Goal: Task Accomplishment & Management: Manage account settings

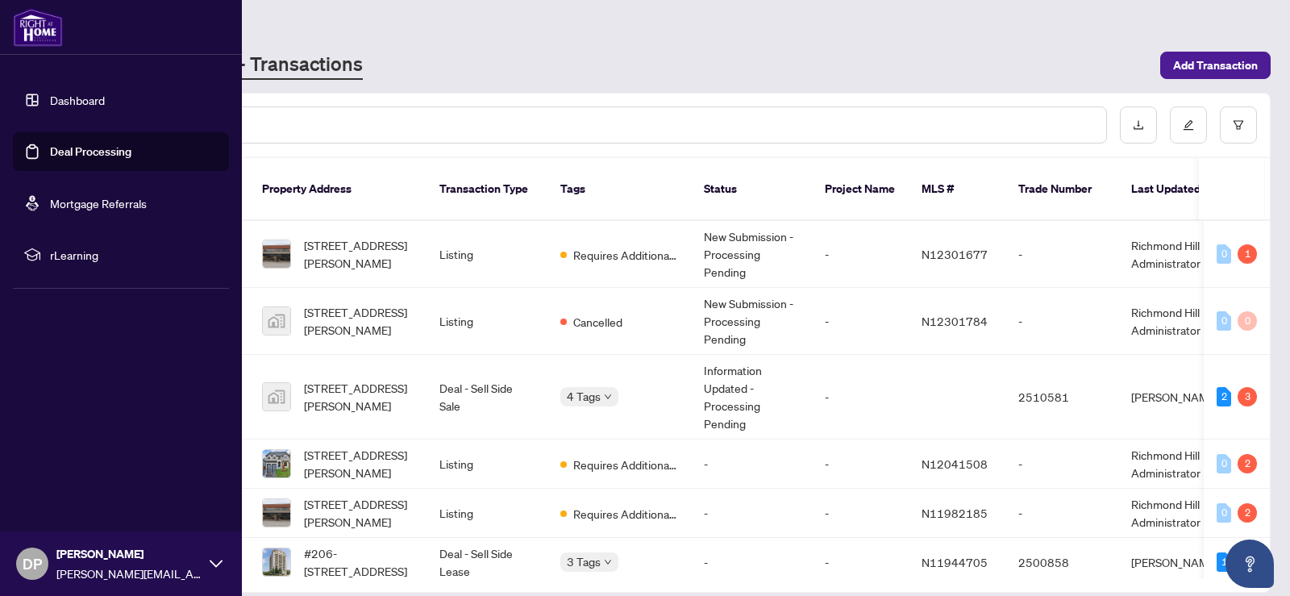
click at [85, 153] on link "Deal Processing" at bounding box center [90, 151] width 81 height 15
click at [56, 101] on link "Dashboard" at bounding box center [77, 100] width 55 height 15
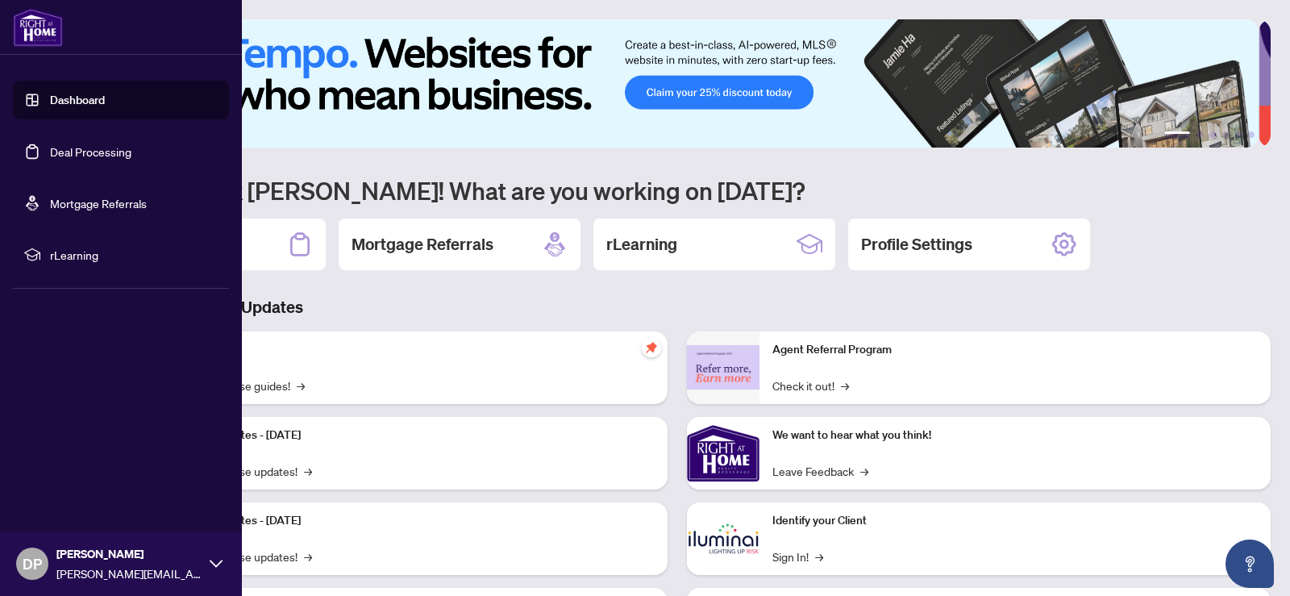
click at [68, 156] on link "Deal Processing" at bounding box center [90, 151] width 81 height 15
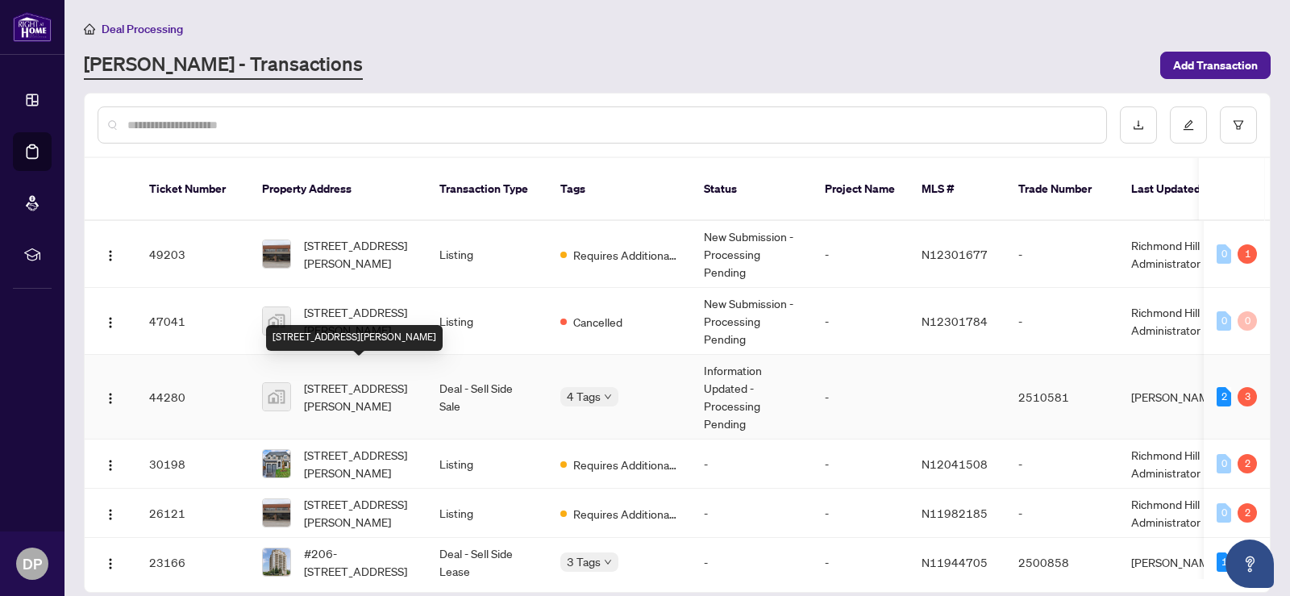
click at [334, 379] on span "[STREET_ADDRESS][PERSON_NAME]" at bounding box center [359, 396] width 110 height 35
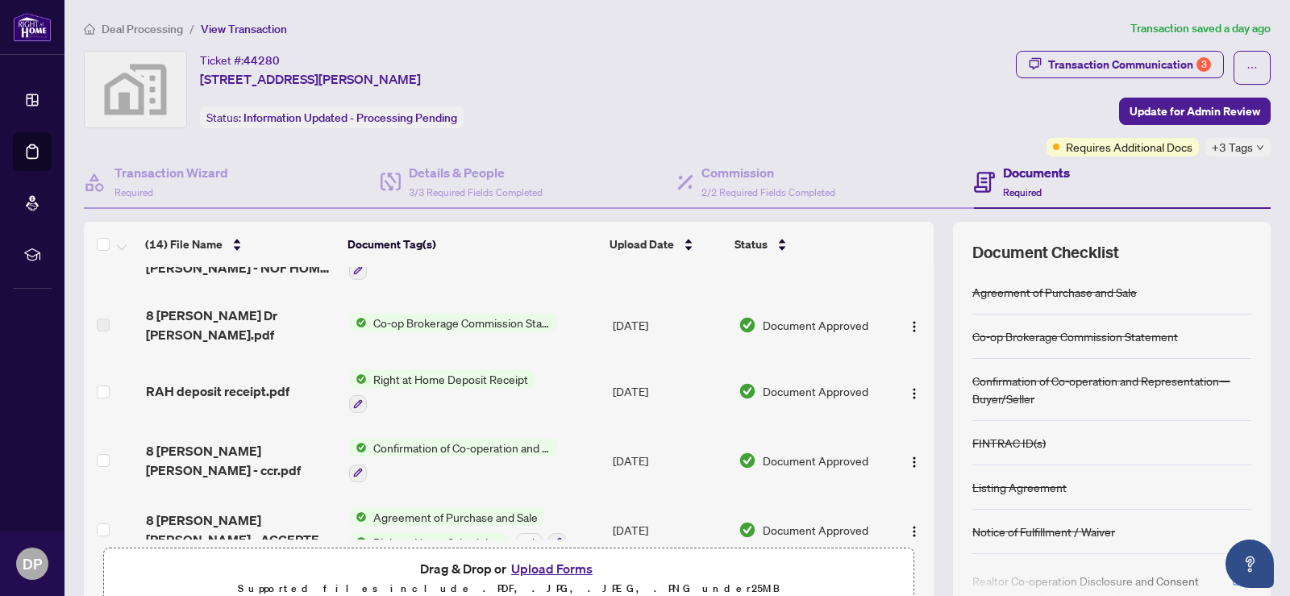
scroll to position [452, 0]
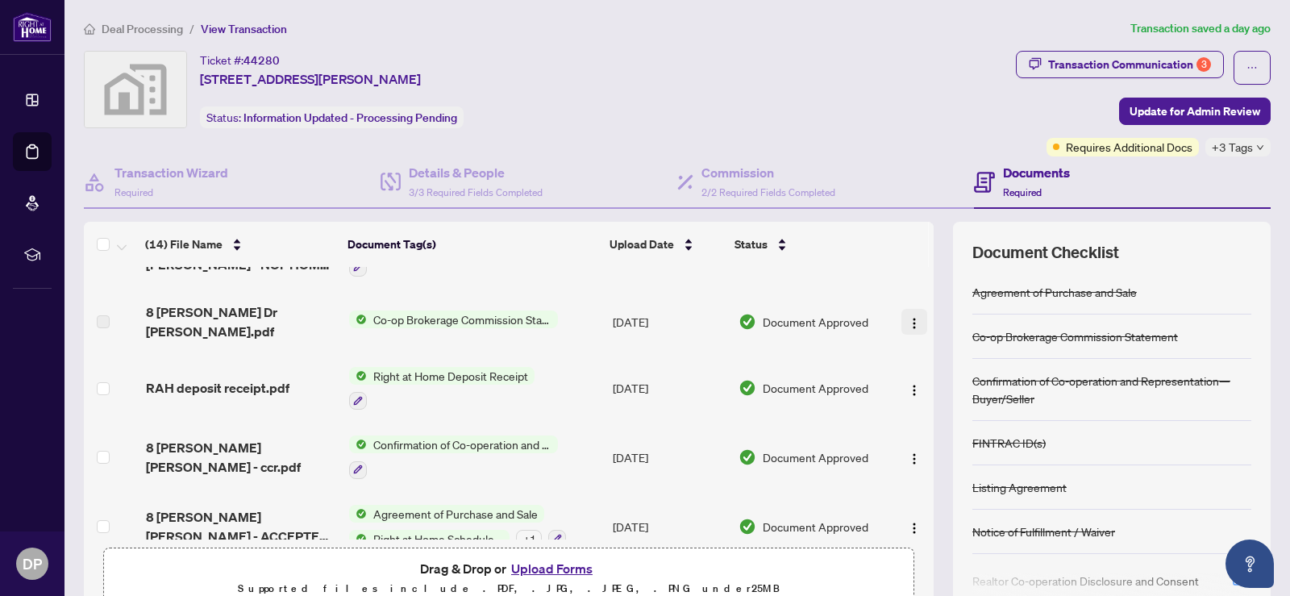
click at [908, 317] on img "button" at bounding box center [914, 323] width 13 height 13
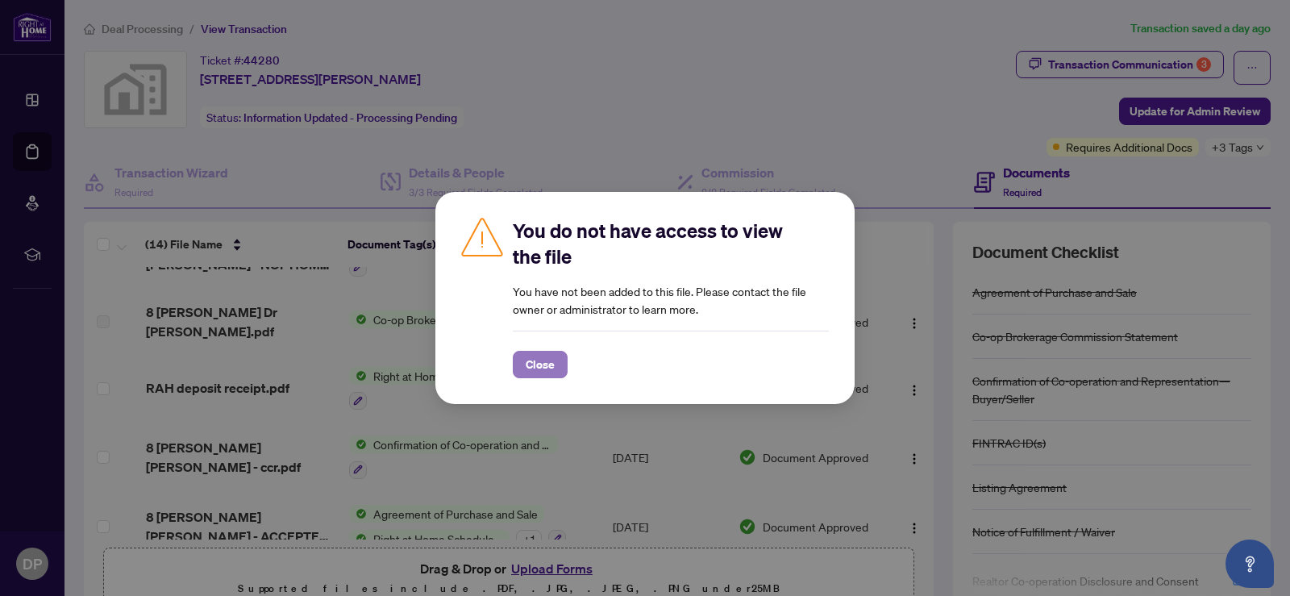
click at [543, 367] on span "Close" at bounding box center [540, 364] width 29 height 26
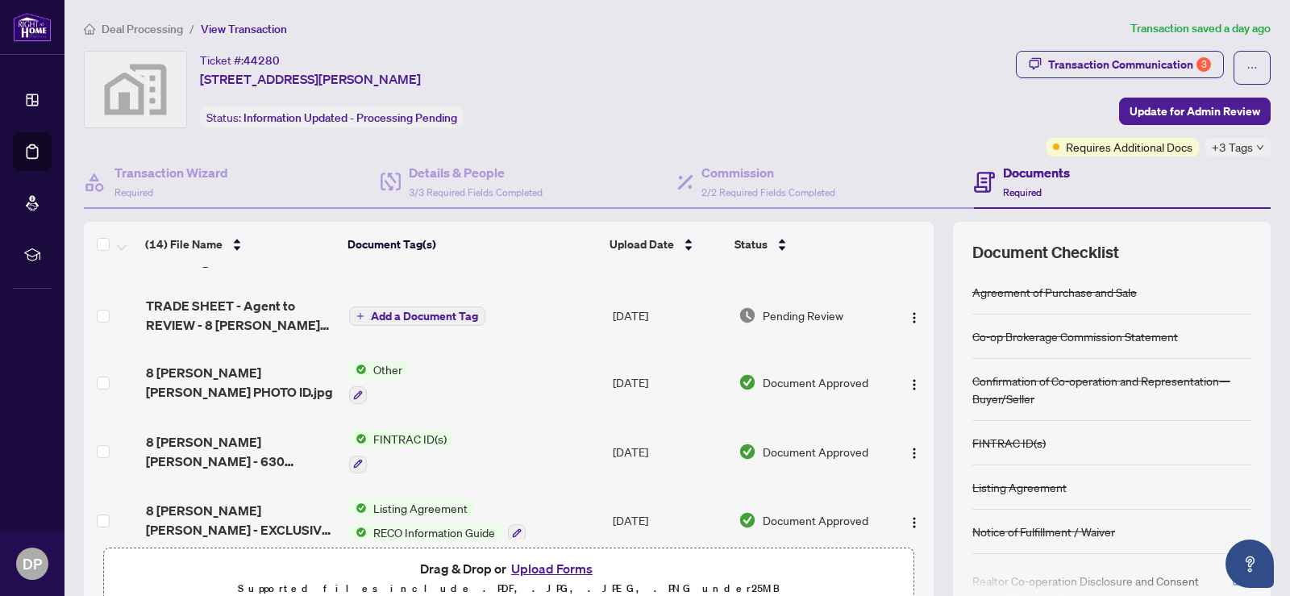
scroll to position [0, 0]
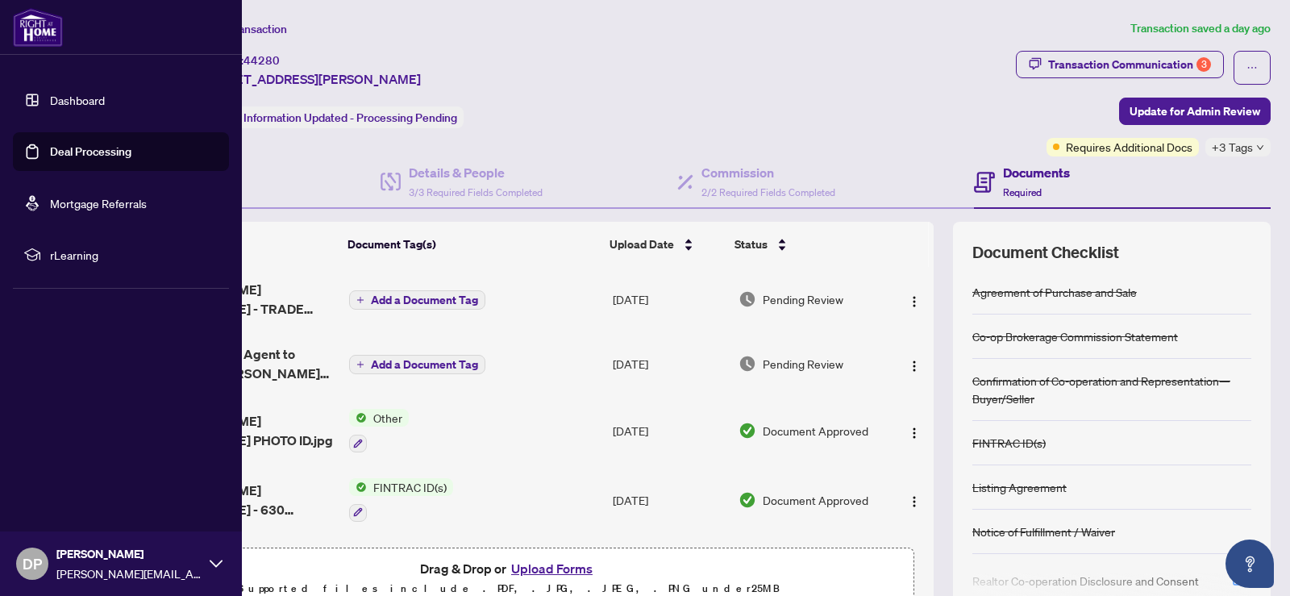
click at [62, 147] on link "Deal Processing" at bounding box center [90, 151] width 81 height 15
